Goal: Communication & Community: Share content

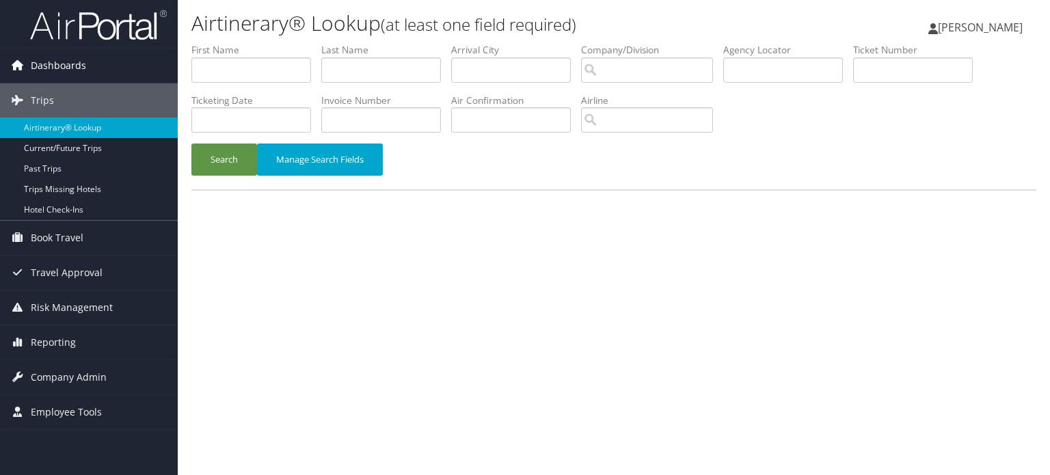
click at [64, 64] on span "Dashboards" at bounding box center [58, 66] width 55 height 34
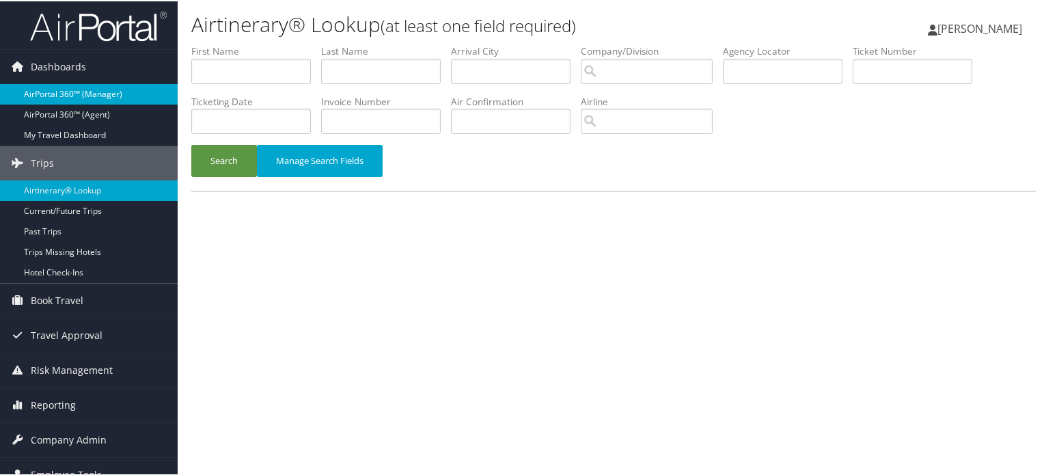
click at [70, 90] on link "AirPortal 360™ (Manager)" at bounding box center [89, 93] width 178 height 21
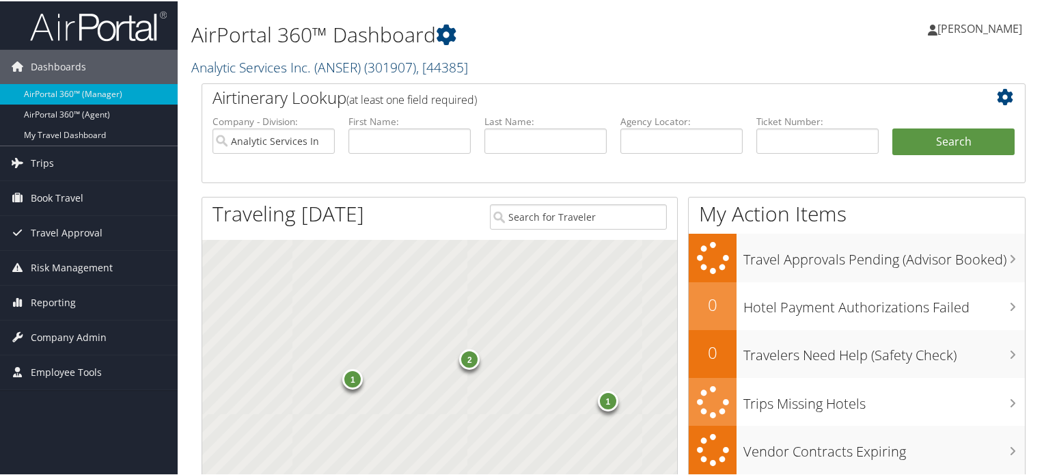
click at [312, 68] on link "Analytic Services Inc. (ANSER) ( 301907 ) , [ 44385 ]" at bounding box center [329, 66] width 277 height 18
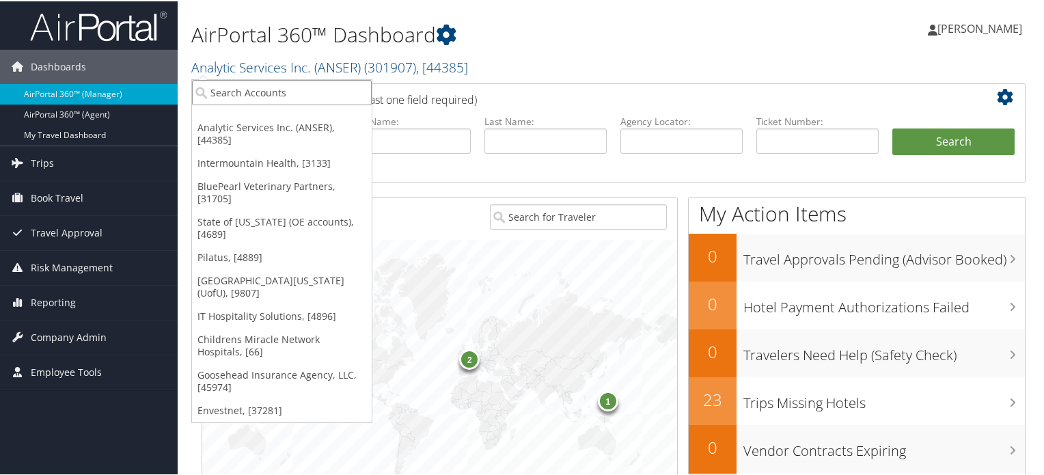
click at [306, 94] on input "search" at bounding box center [282, 91] width 180 height 25
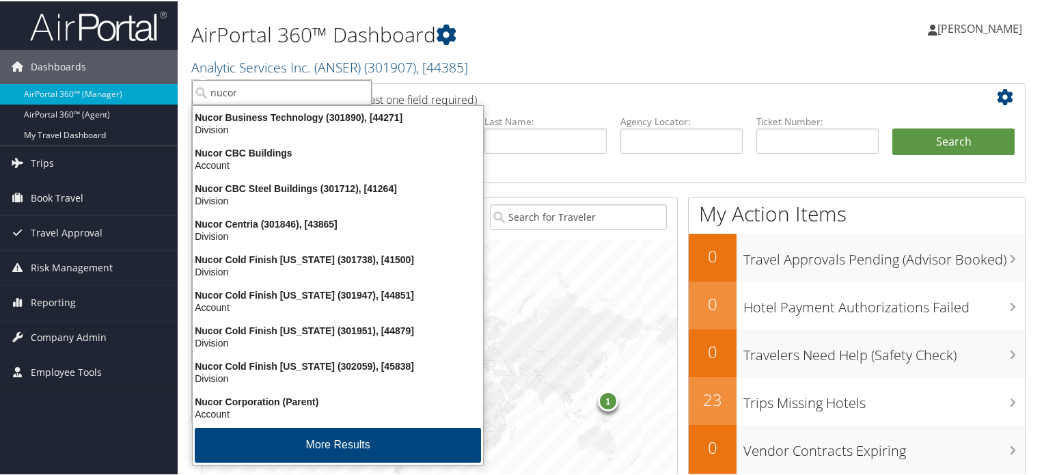
type input "nucor"
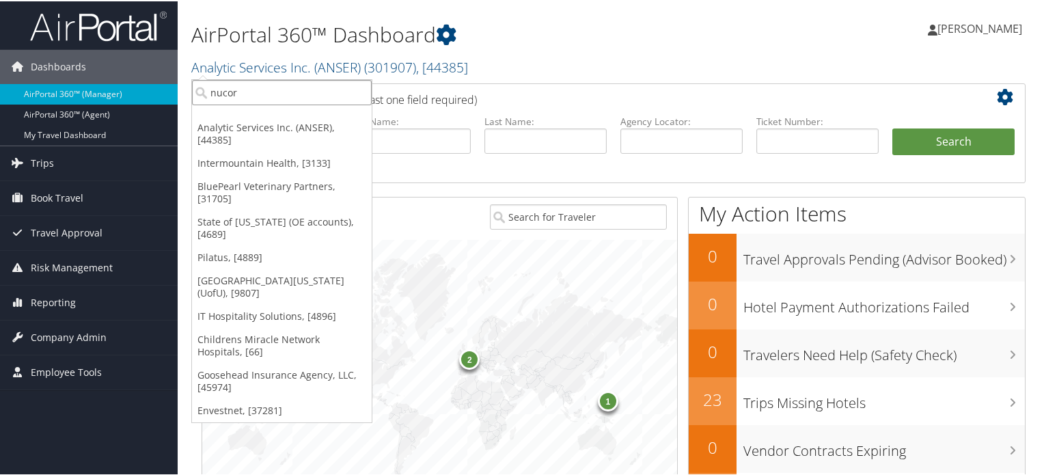
click at [313, 90] on input "nucor" at bounding box center [282, 91] width 180 height 25
type input "nucor"
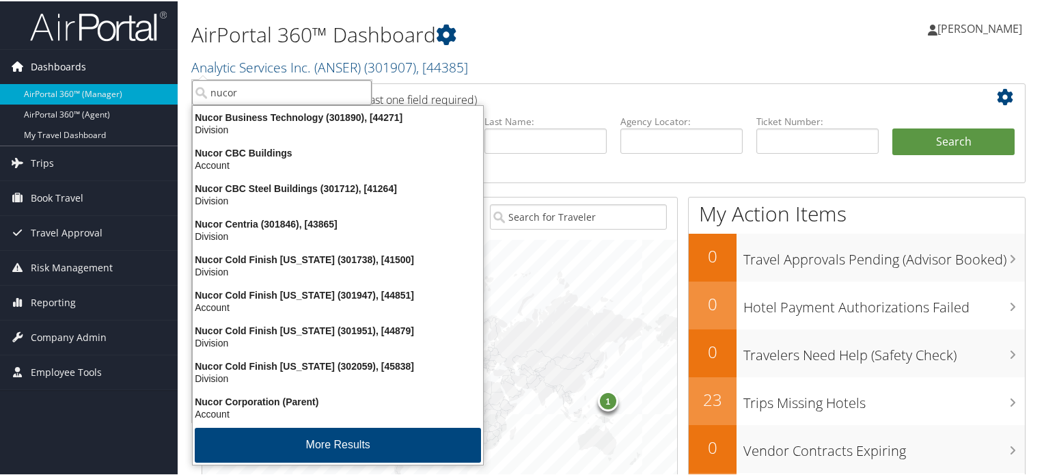
drag, startPoint x: 264, startPoint y: 96, endPoint x: 170, endPoint y: 81, distance: 94.8
click at [175, 84] on div "Dashboards AirPortal 360™ (Manager) AirPortal 360™ (Agent) My Travel Dashboard …" at bounding box center [525, 445] width 1050 height 890
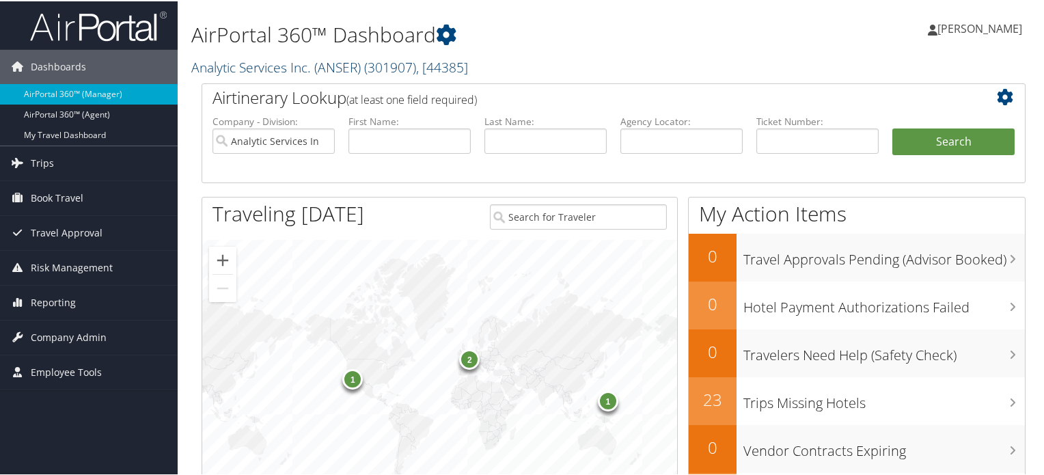
click at [317, 72] on link "Analytic Services Inc. (ANSER) ( 301907 ) , [ 44385 ]" at bounding box center [329, 66] width 277 height 18
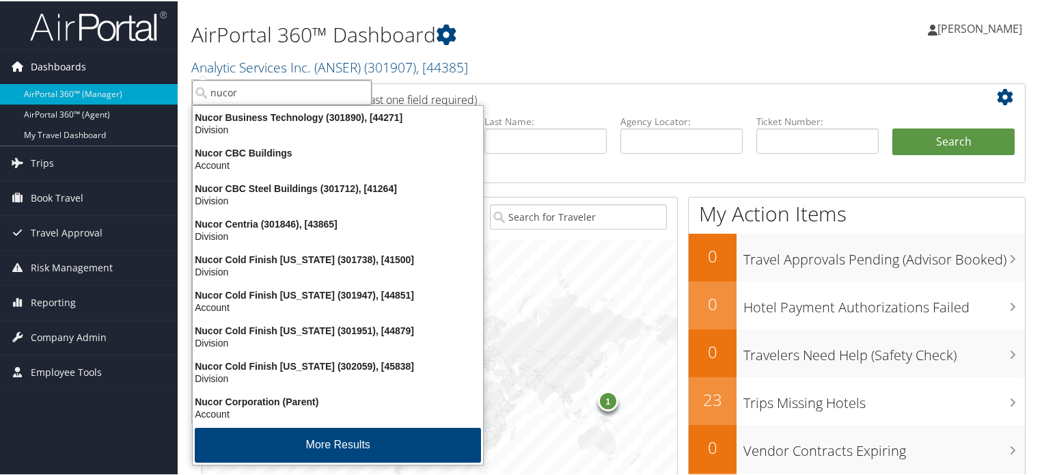
drag, startPoint x: 322, startPoint y: 83, endPoint x: 109, endPoint y: 76, distance: 212.7
click at [109, 76] on div "Dashboards AirPortal 360™ (Manager) AirPortal 360™ (Agent) My Travel Dashboard …" at bounding box center [525, 445] width 1050 height 890
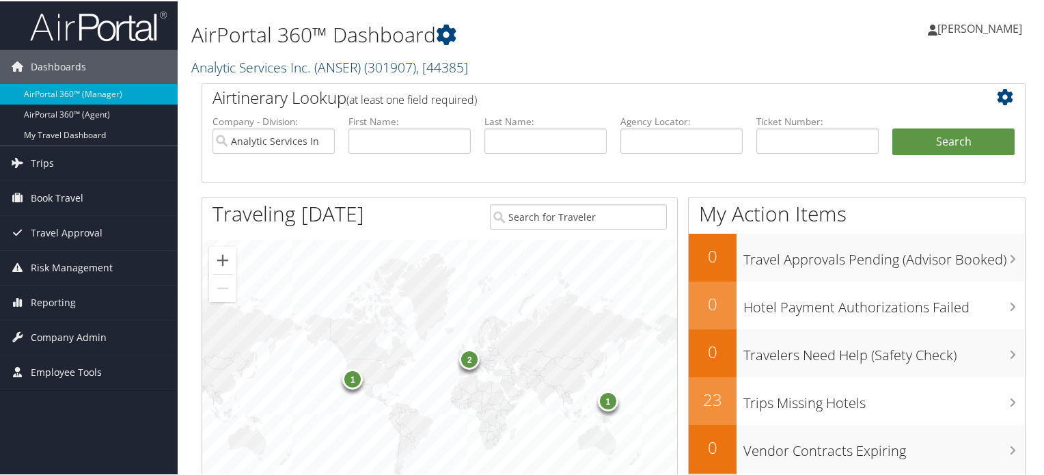
click at [245, 66] on link "Analytic Services Inc. (ANSER) ( 301907 ) , [ 44385 ]" at bounding box center [329, 66] width 277 height 18
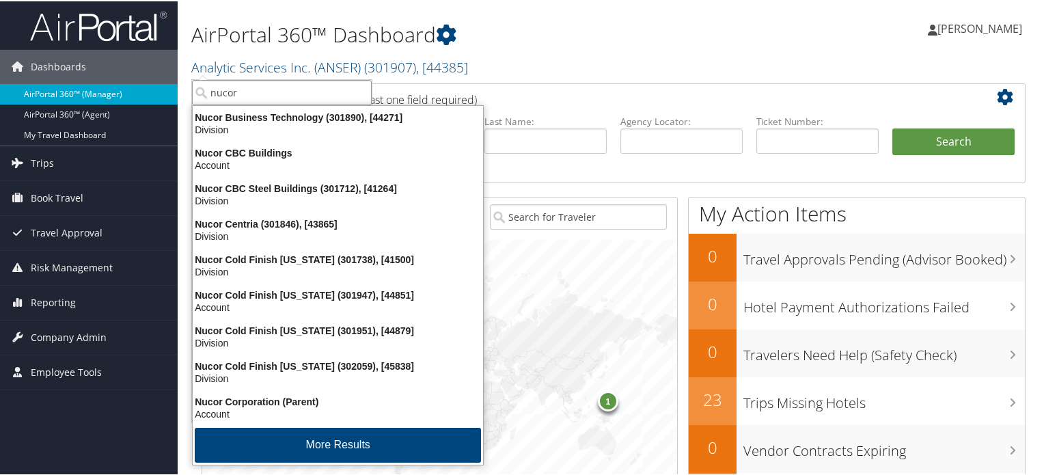
drag, startPoint x: 260, startPoint y: 91, endPoint x: 79, endPoint y: 94, distance: 181.1
click at [82, 94] on div "Dashboards AirPortal 360™ (Manager) AirPortal 360™ (Agent) My Travel Dashboard …" at bounding box center [525, 445] width 1050 height 890
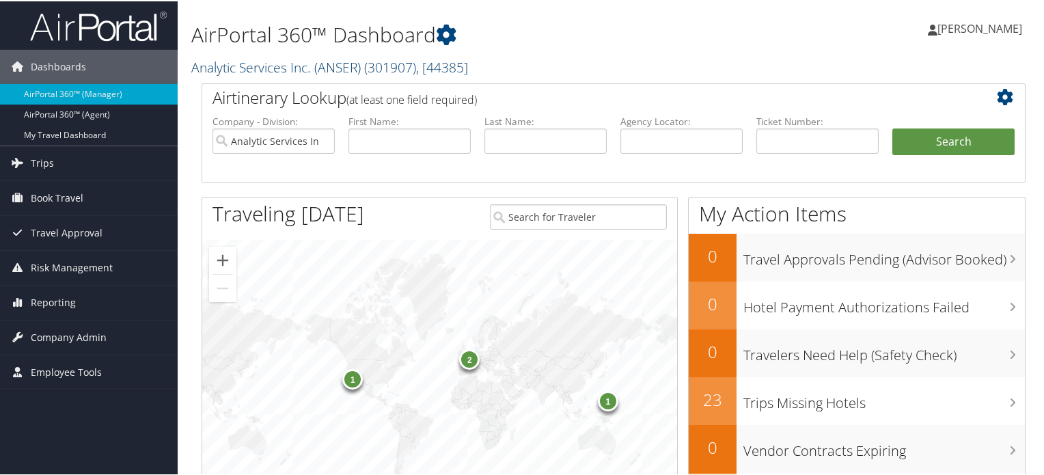
click at [341, 57] on link "Analytic Services Inc. (ANSER) ( 301907 ) , [ 44385 ]" at bounding box center [329, 66] width 277 height 18
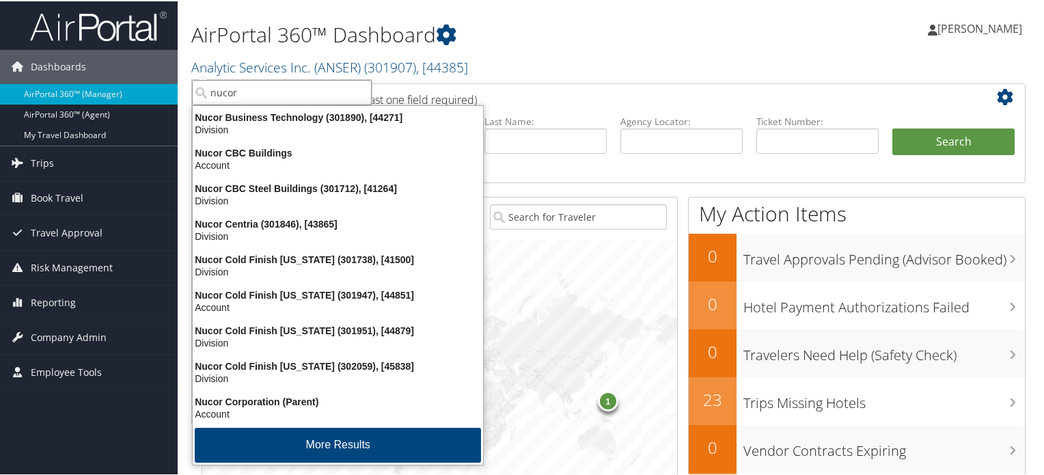
click at [327, 91] on input "nucor" at bounding box center [282, 91] width 180 height 25
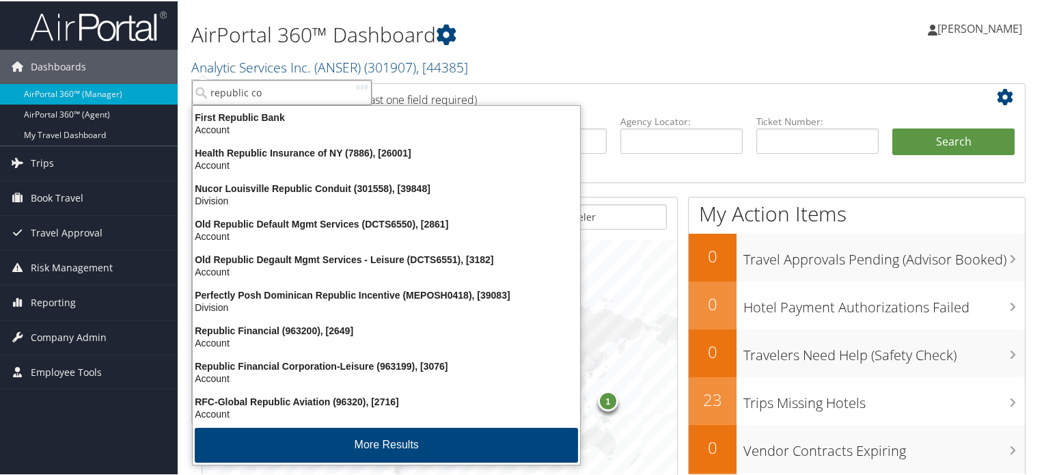
type input "republic con"
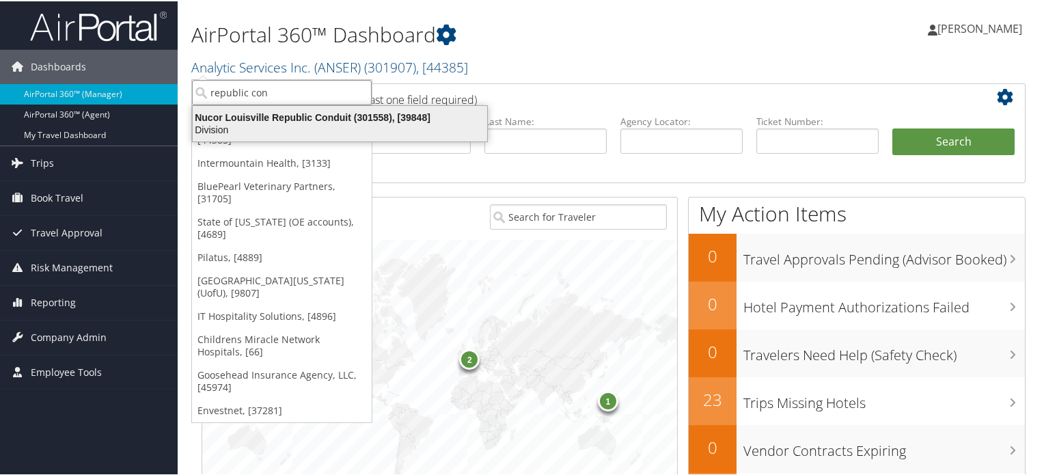
click at [327, 120] on div "Nucor Louisville Republic Conduit (301558), [39848]" at bounding box center [340, 116] width 311 height 12
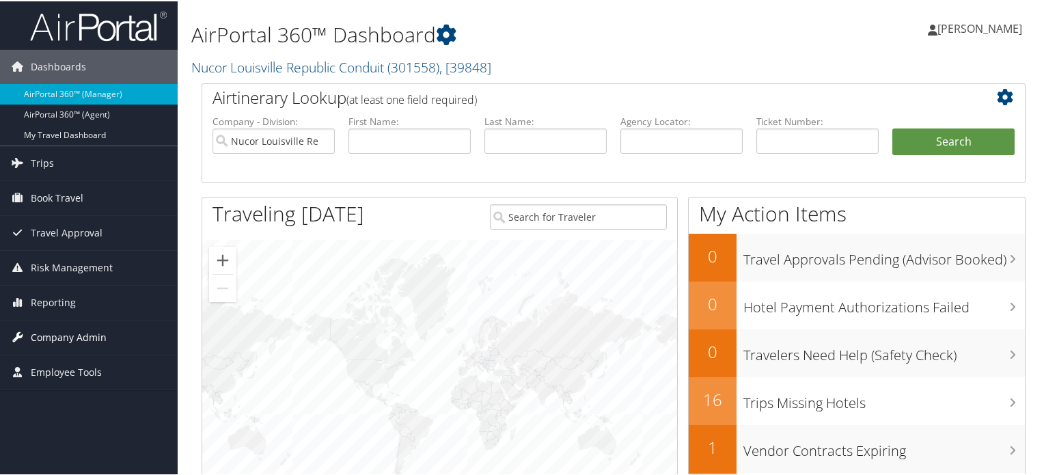
click at [64, 338] on span "Company Admin" at bounding box center [69, 336] width 76 height 34
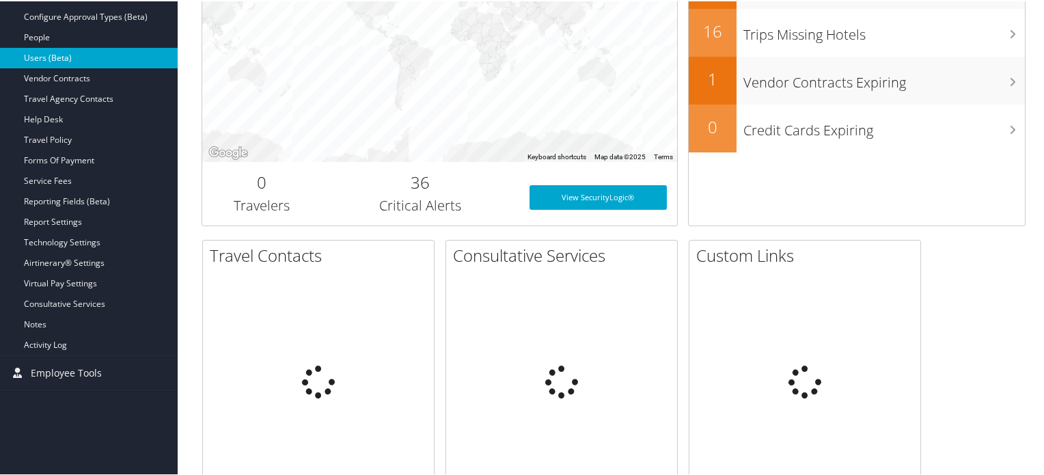
scroll to position [410, 0]
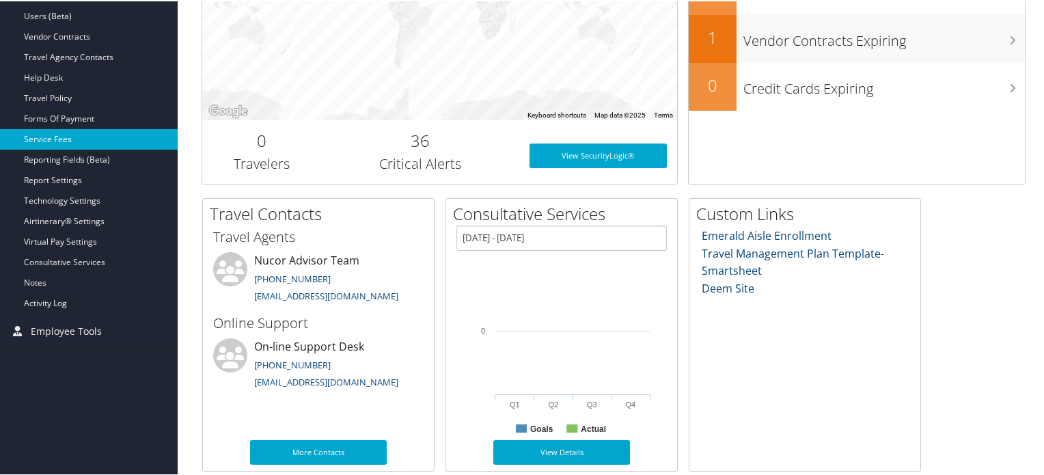
click at [63, 139] on link "Service Fees" at bounding box center [89, 138] width 178 height 21
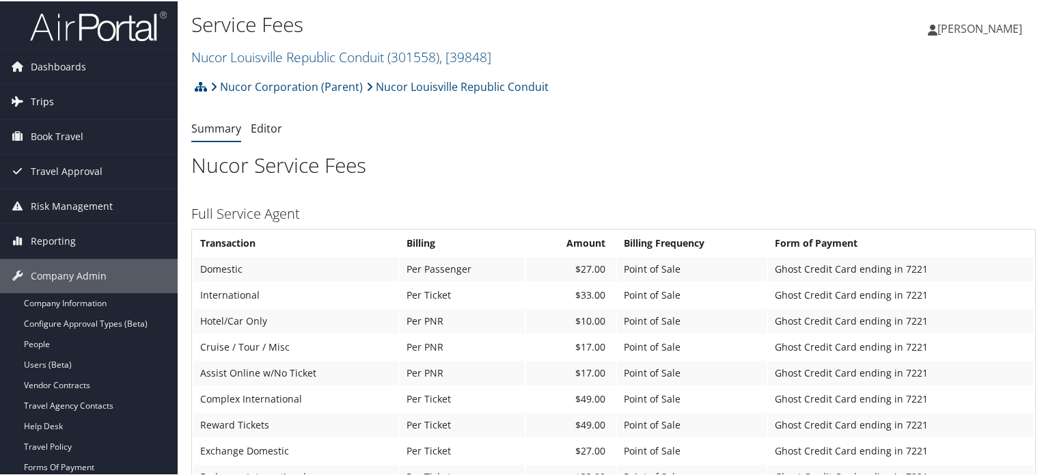
click at [48, 94] on span "Trips" at bounding box center [42, 100] width 23 height 34
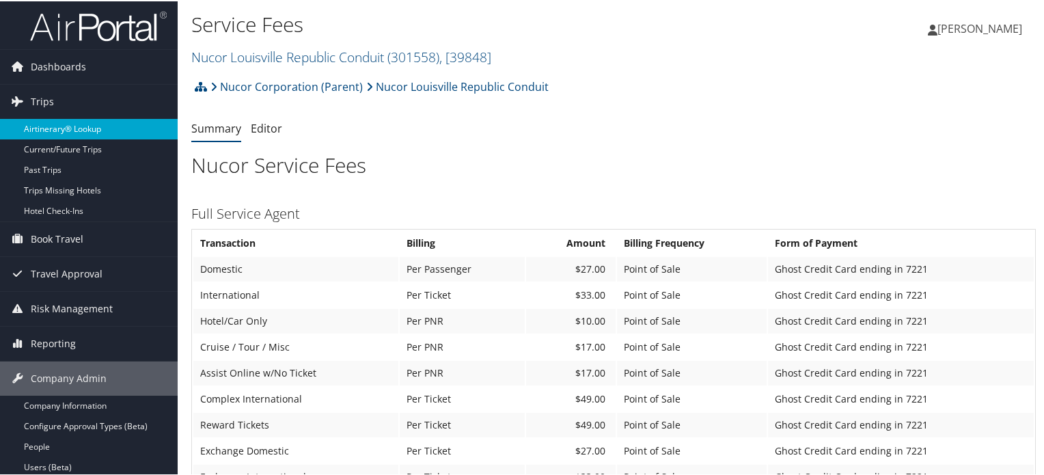
click at [69, 126] on link "Airtinerary® Lookup" at bounding box center [89, 128] width 178 height 21
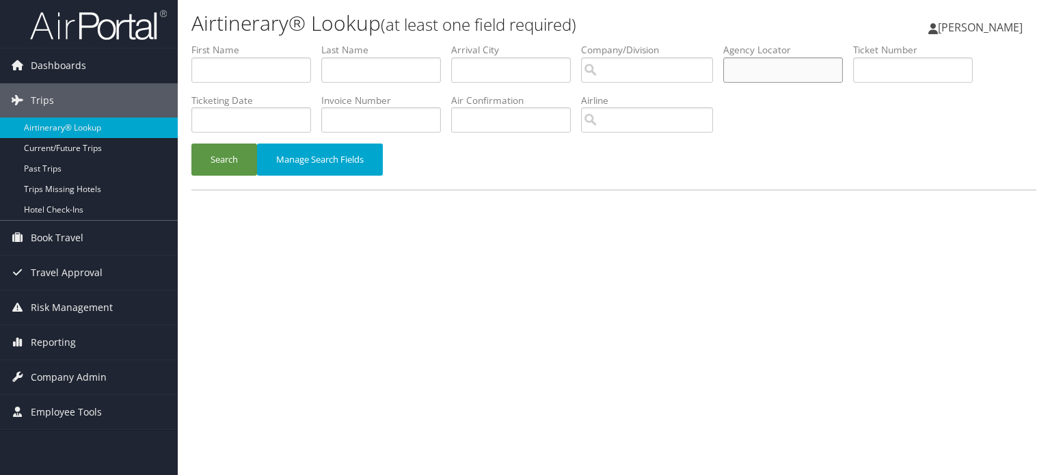
click at [787, 76] on input "text" at bounding box center [783, 69] width 120 height 25
paste input "D83DVV"
type input "D83DVV"
click at [213, 154] on button "Search" at bounding box center [224, 160] width 66 height 32
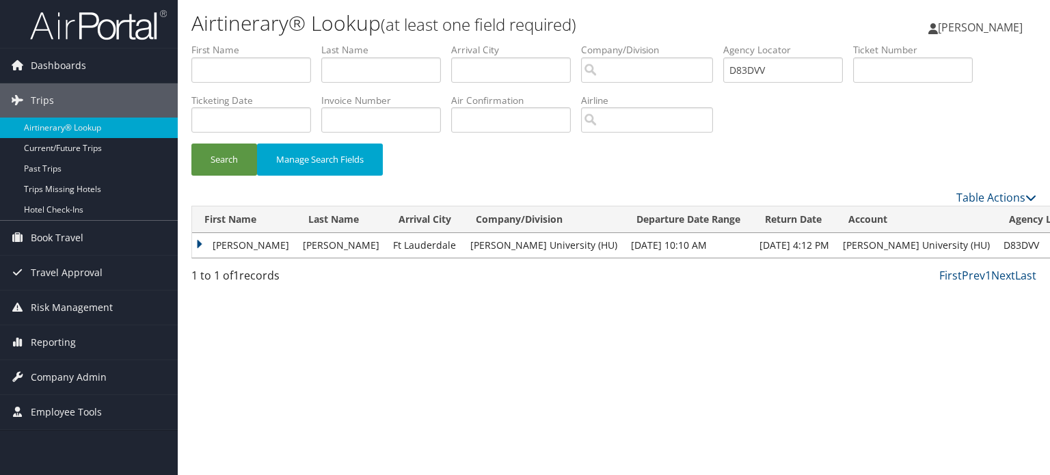
click at [198, 243] on td "RODNEY JERMAINE" at bounding box center [244, 245] width 104 height 25
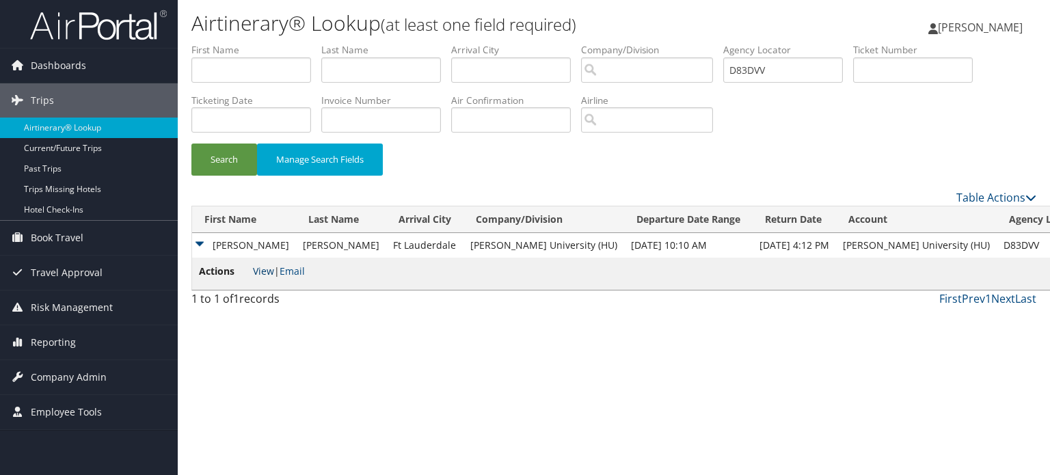
click at [260, 269] on link "View" at bounding box center [263, 270] width 21 height 13
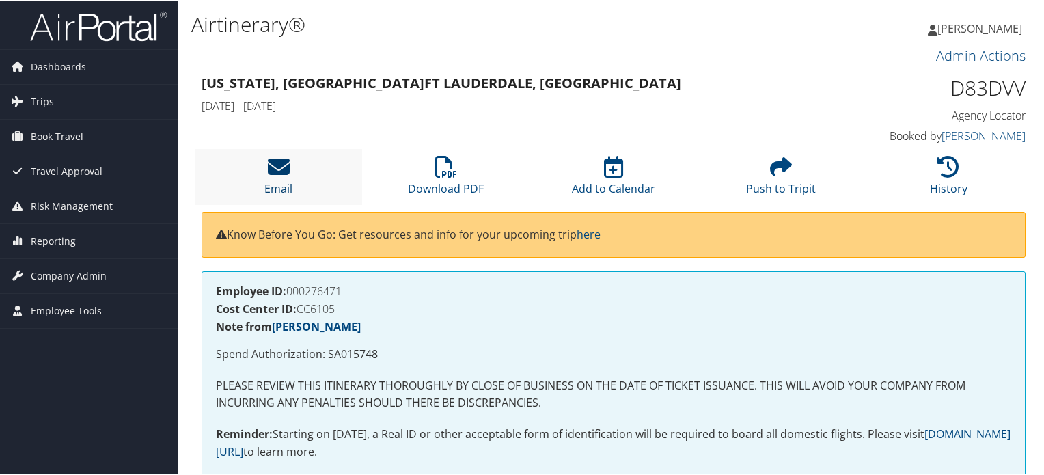
click at [277, 166] on icon at bounding box center [279, 165] width 22 height 22
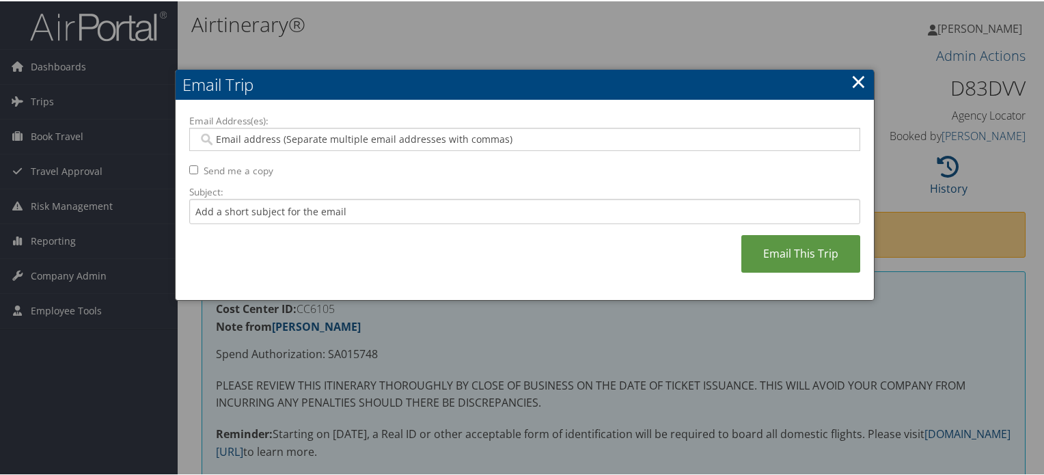
click at [511, 134] on input "Email Address(es):" at bounding box center [524, 138] width 653 height 14
paste input "[PERSON_NAME][EMAIL_ADDRESS][PERSON_NAME][PERSON_NAME][DOMAIN_NAME]"
type input "[PERSON_NAME][EMAIL_ADDRESS][PERSON_NAME][PERSON_NAME][DOMAIN_NAME]"
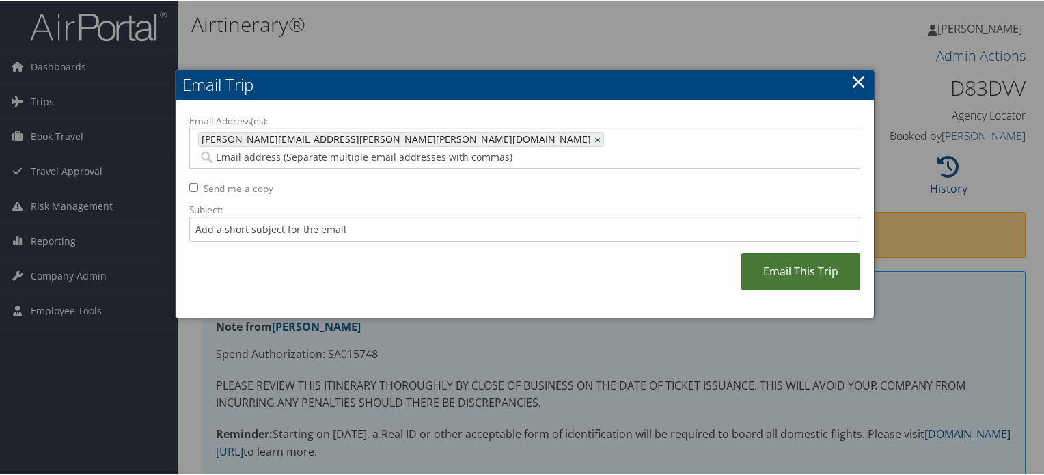
click at [774, 258] on link "Email This Trip" at bounding box center [801, 270] width 119 height 38
